Goal: Task Accomplishment & Management: Manage account settings

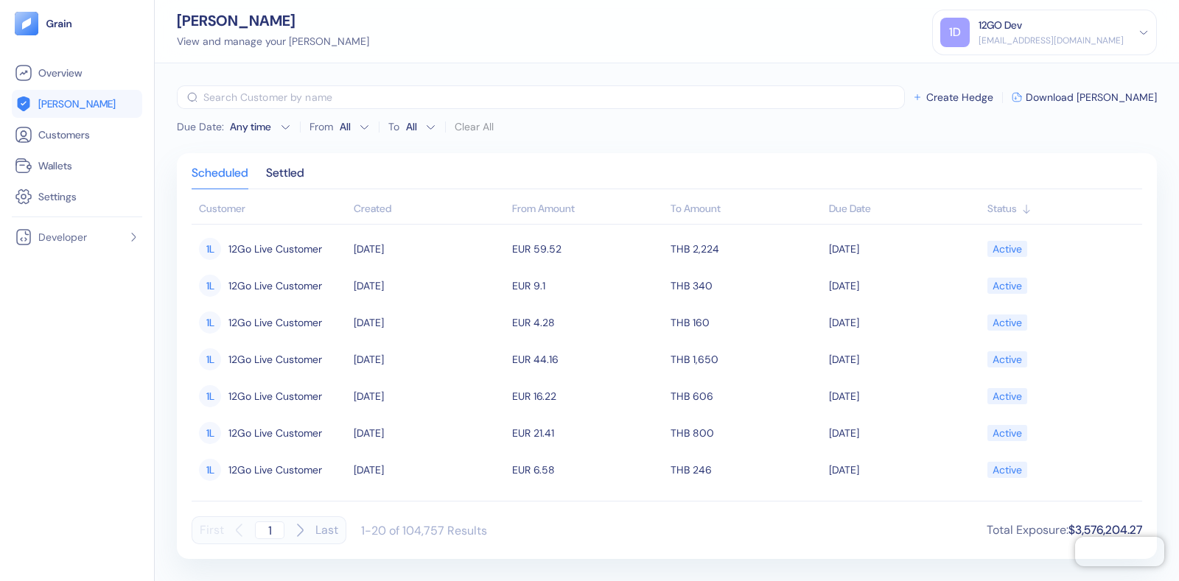
click at [1050, 25] on div "12GO Dev" at bounding box center [1051, 25] width 145 height 15
click at [970, 75] on div "Sign Out" at bounding box center [979, 73] width 41 height 15
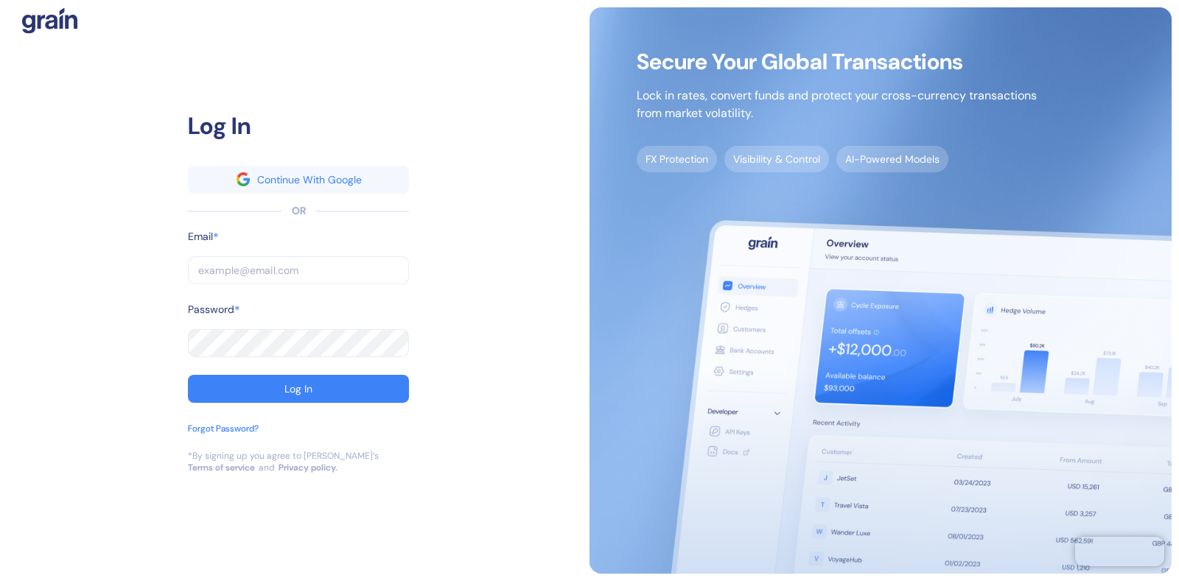
type input "[URL][DOMAIN_NAME]"
type input "[EMAIL_ADDRESS][DOMAIN_NAME]"
